Goal: Transaction & Acquisition: Purchase product/service

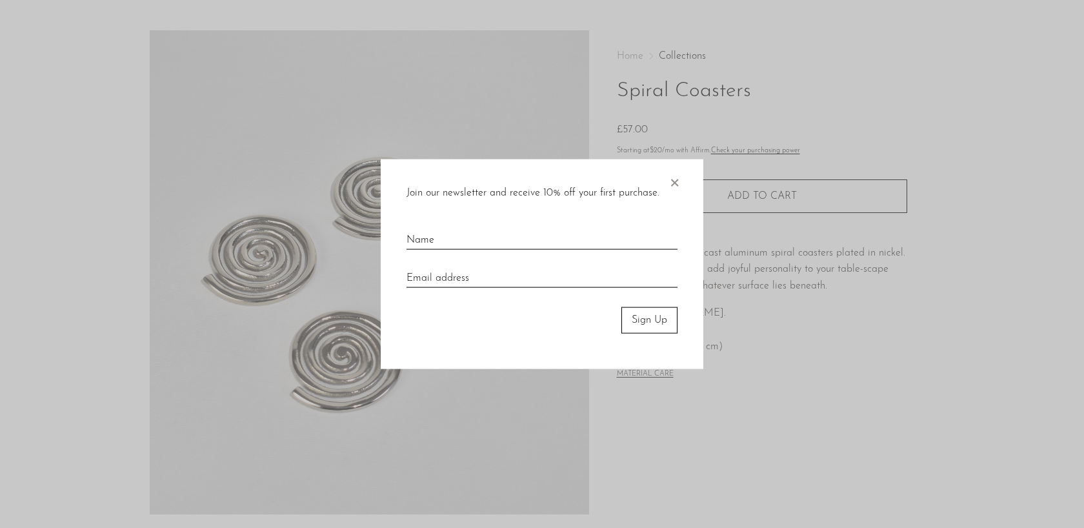
scroll to position [32, 0]
click at [674, 189] on span "×" at bounding box center [674, 179] width 13 height 41
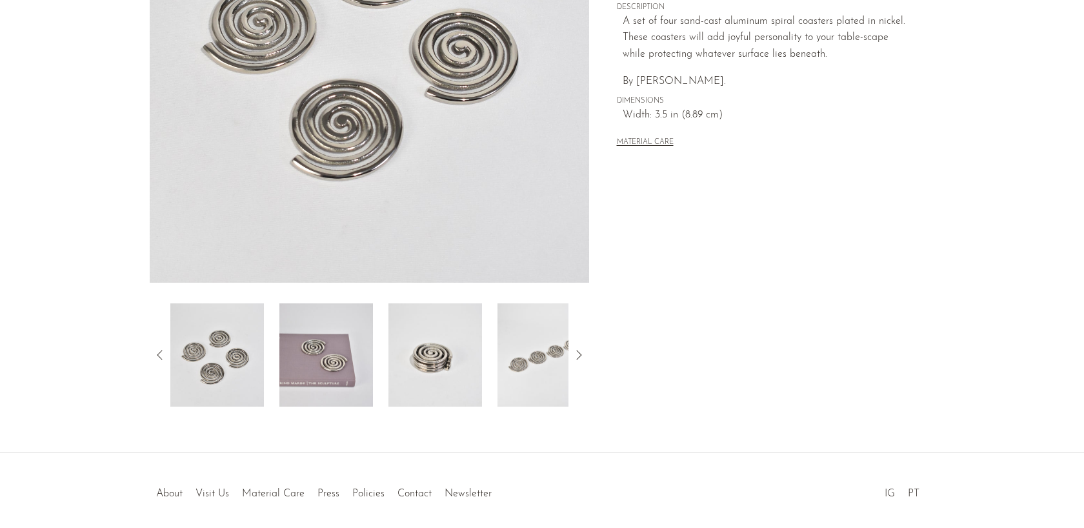
scroll to position [274, 0]
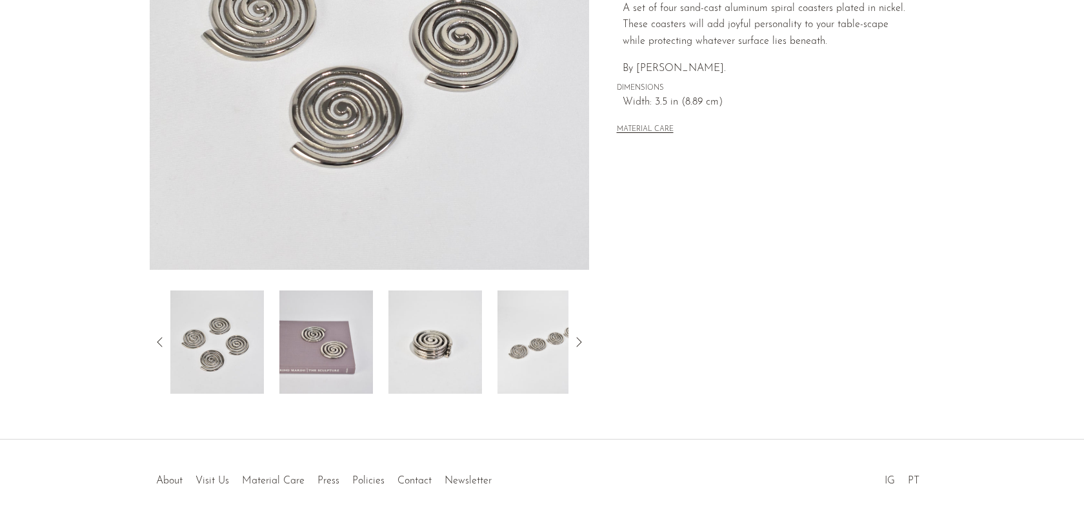
click at [317, 346] on img at bounding box center [326, 341] width 94 height 103
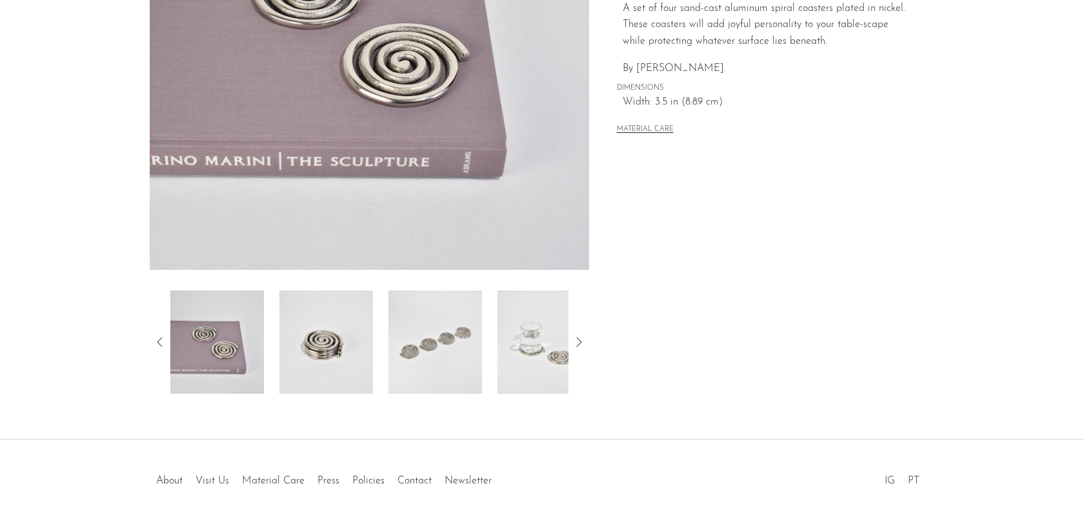
click at [344, 342] on img at bounding box center [326, 341] width 94 height 103
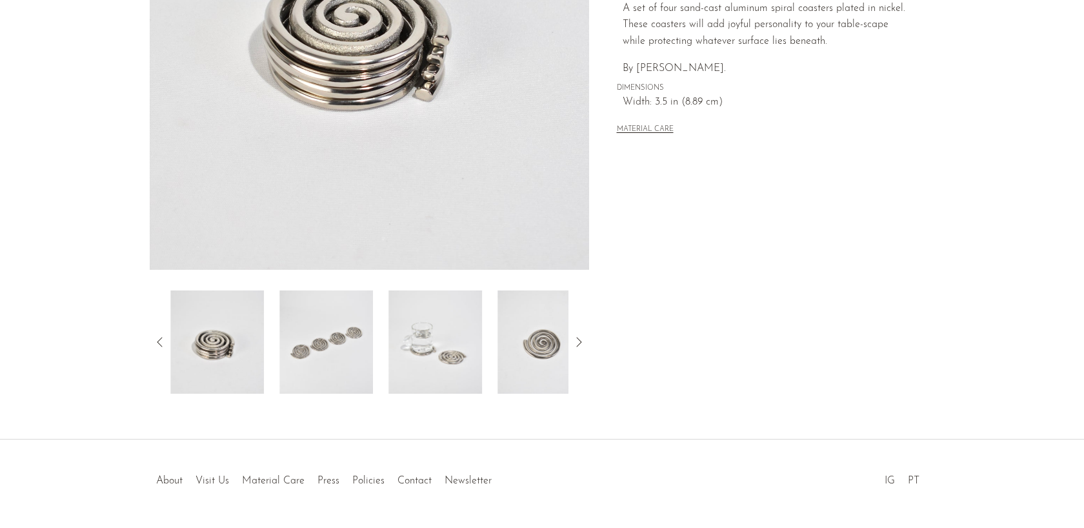
click at [376, 345] on div at bounding box center [369, 341] width 398 height 103
click at [443, 357] on img at bounding box center [435, 341] width 94 height 103
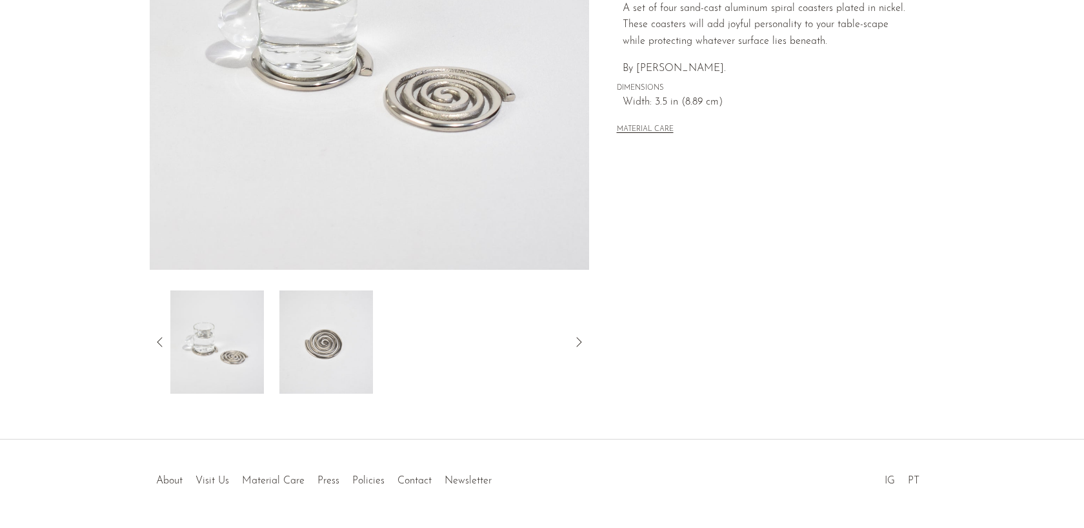
click at [363, 351] on img at bounding box center [326, 341] width 94 height 103
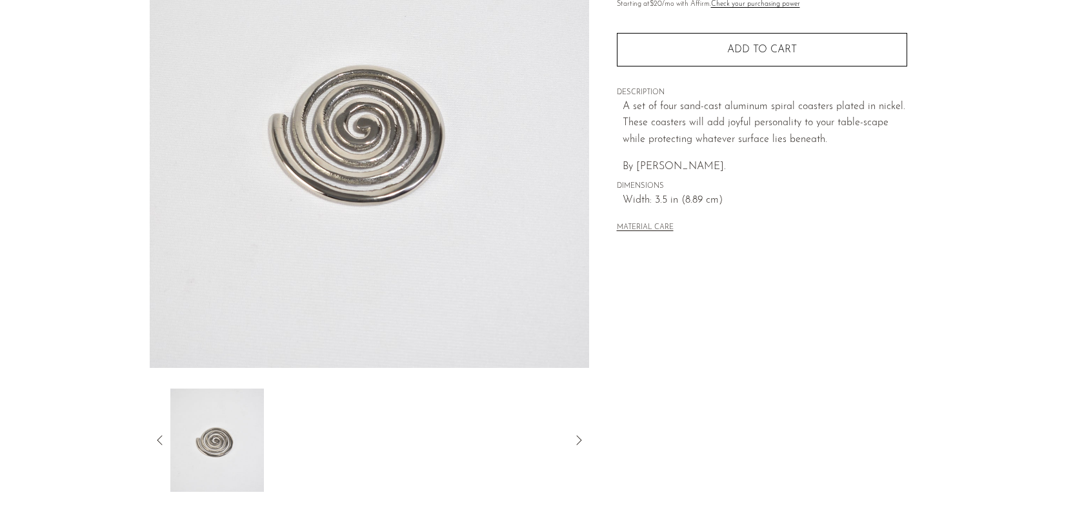
scroll to position [178, 0]
click at [659, 227] on button "MATERIAL CARE" at bounding box center [645, 226] width 57 height 10
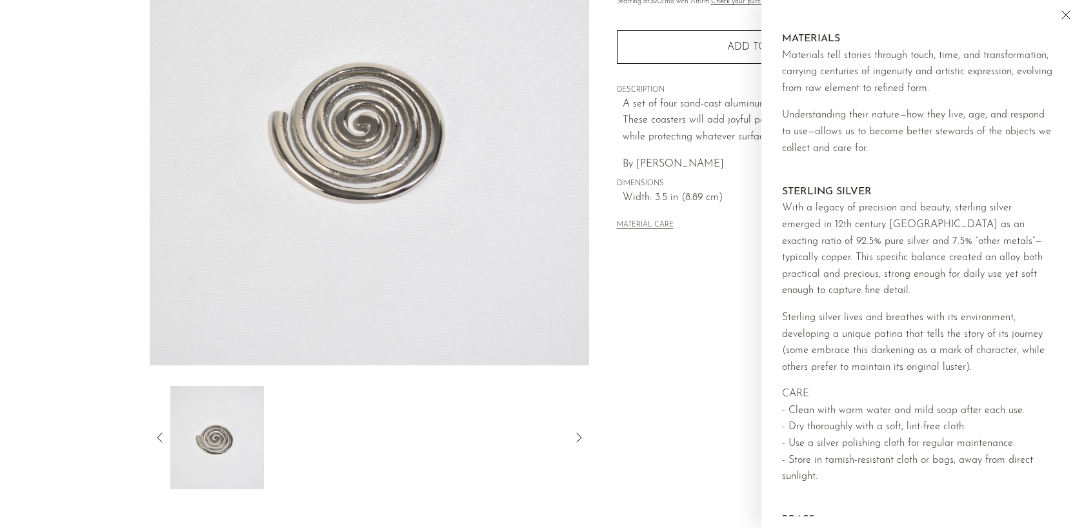
click at [1066, 12] on icon "Close" at bounding box center [1065, 14] width 15 height 15
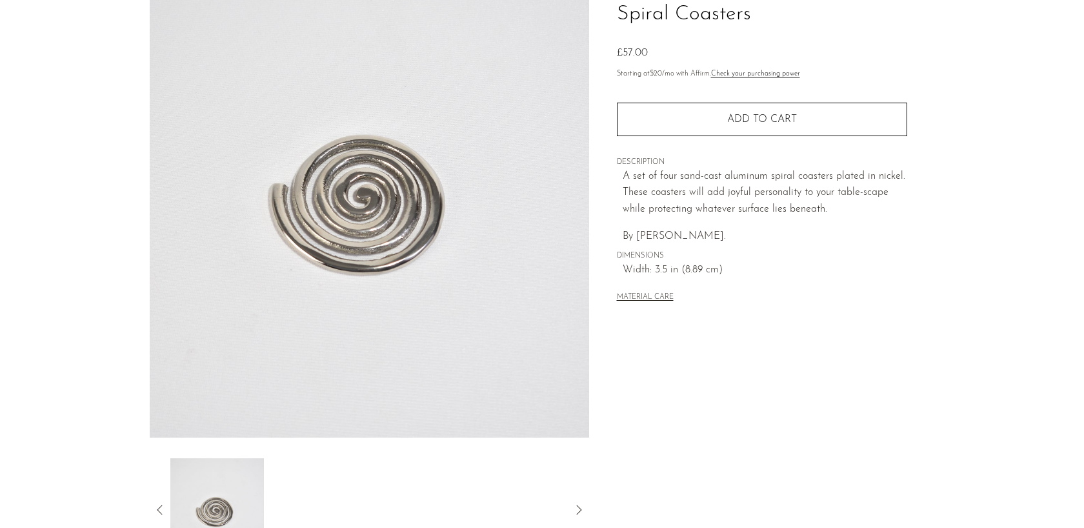
scroll to position [99, 0]
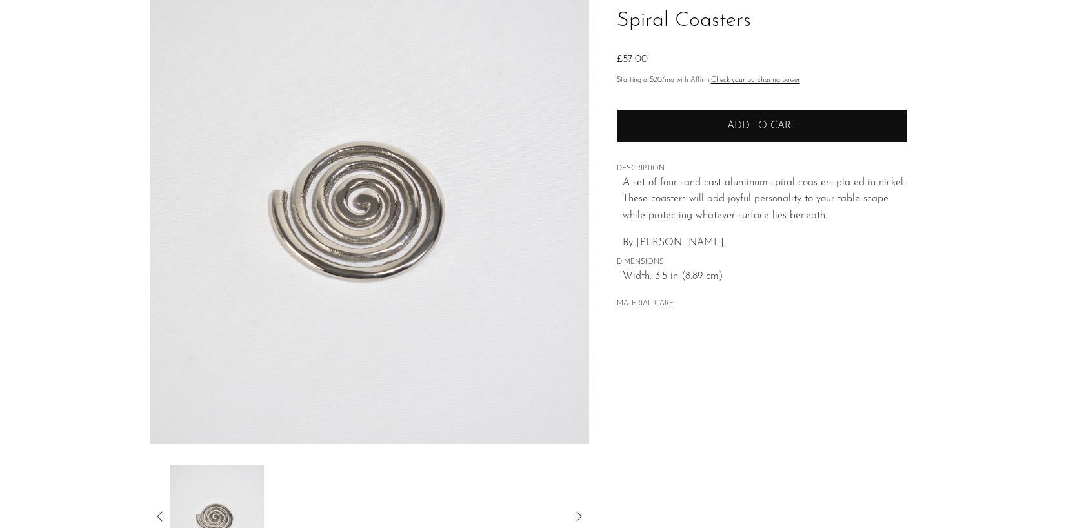
click at [721, 136] on button "Add to cart" at bounding box center [762, 126] width 290 height 34
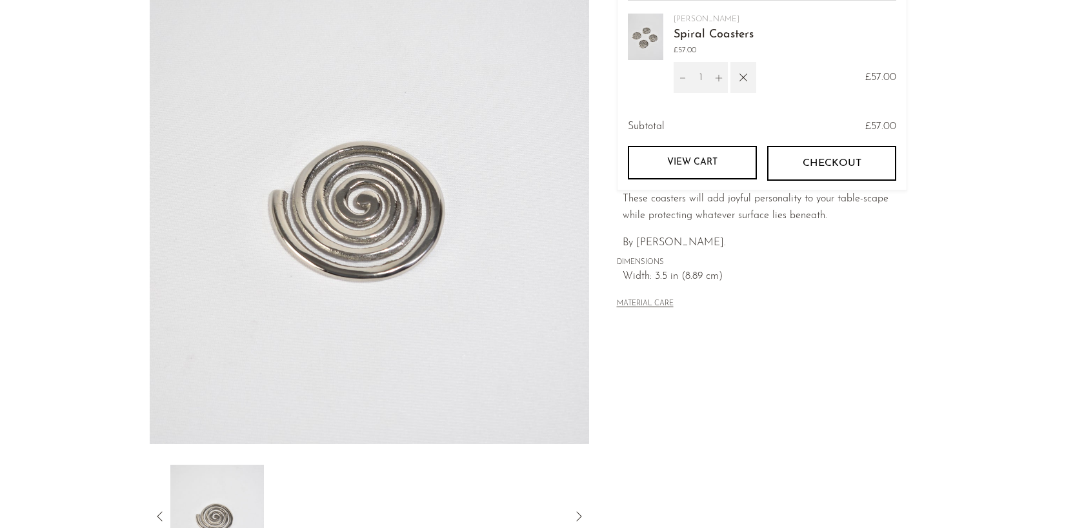
click at [721, 157] on link "View cart" at bounding box center [692, 163] width 129 height 34
